Goal: Task Accomplishment & Management: Manage account settings

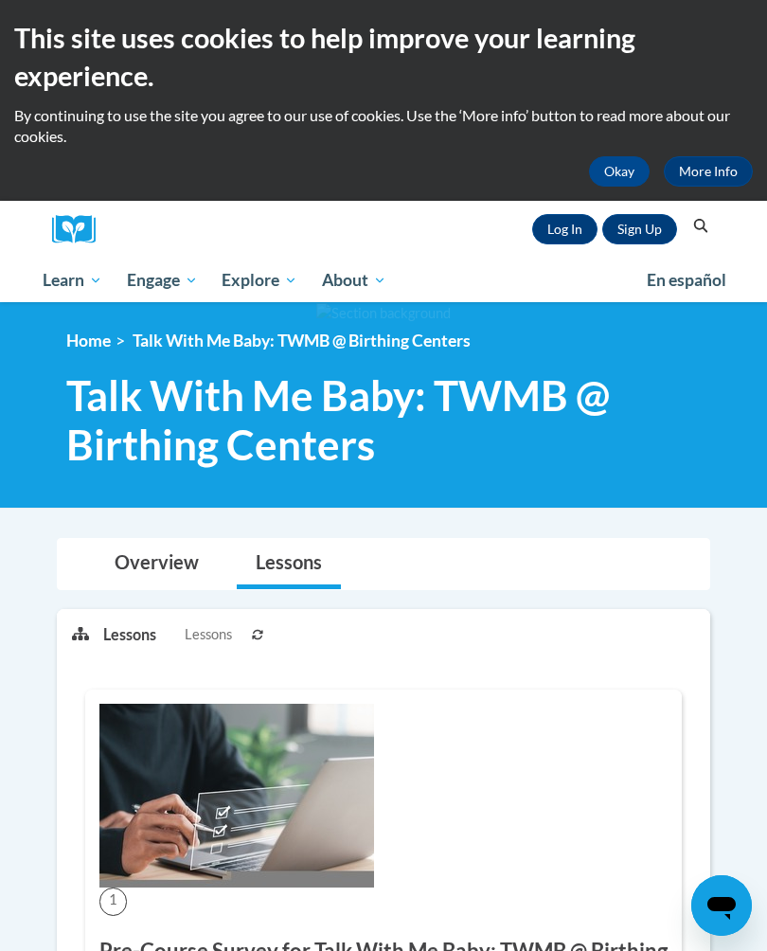
click at [569, 228] on link "Log In" at bounding box center [564, 229] width 65 height 30
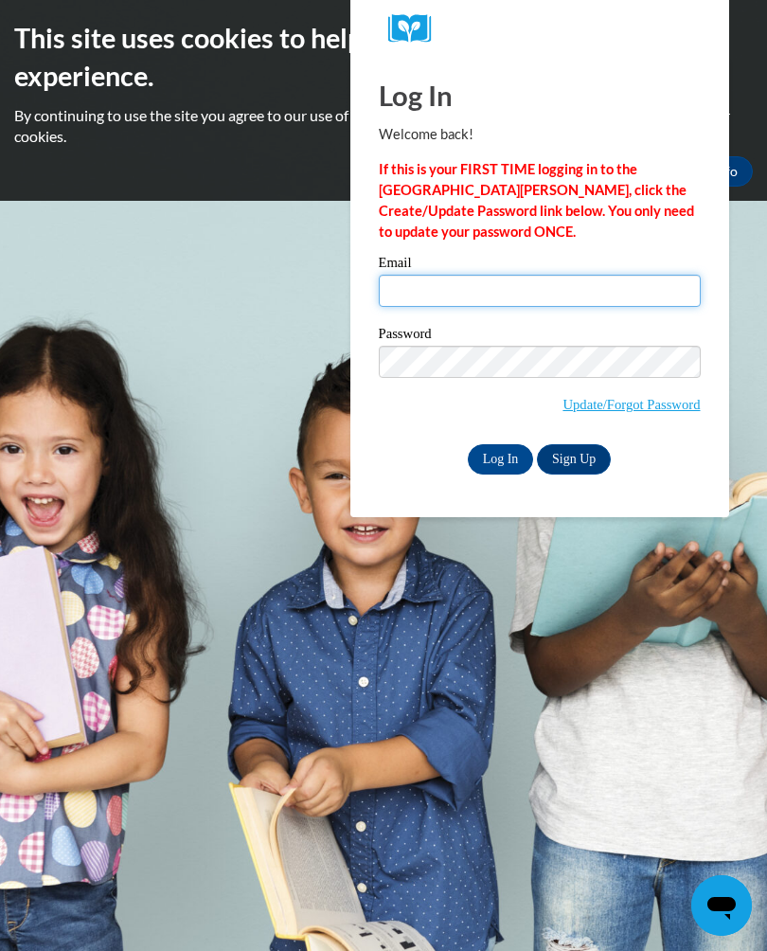
type input "ardnita927@gmail.com"
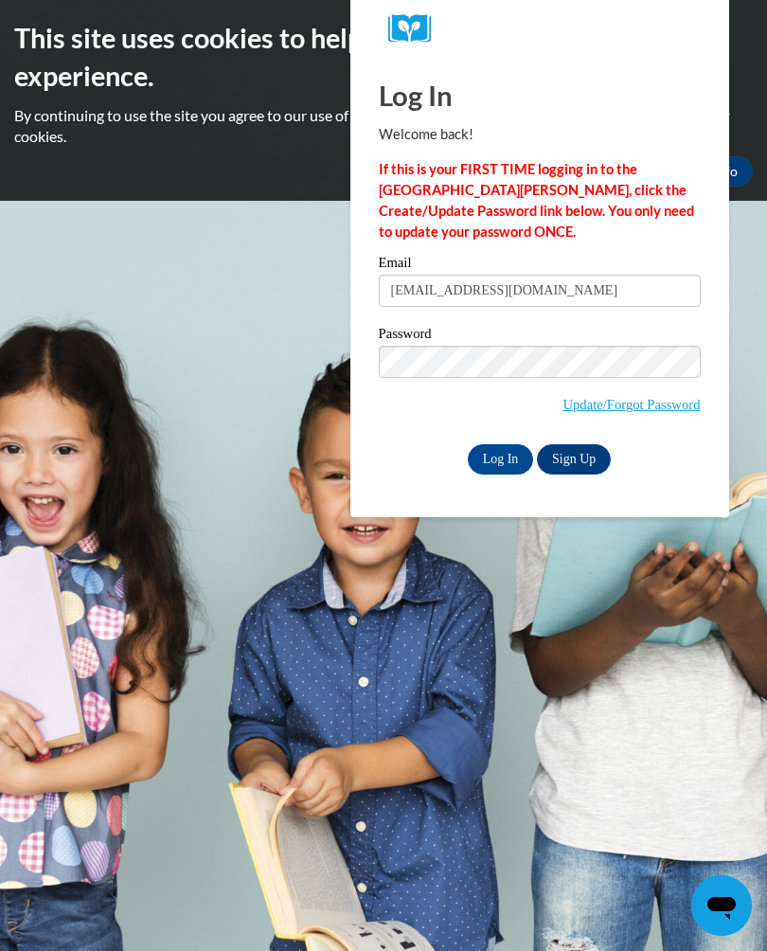
click at [500, 457] on input "Log In" at bounding box center [501, 459] width 66 height 30
click at [502, 458] on input "Log In" at bounding box center [501, 459] width 66 height 30
click at [501, 454] on input "Log In" at bounding box center [501, 459] width 66 height 30
click at [504, 455] on input "Log In" at bounding box center [501, 459] width 66 height 30
